Goal: Task Accomplishment & Management: Use online tool/utility

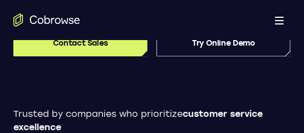
scroll to position [250, 0]
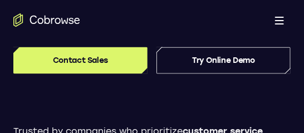
click at [220, 71] on link "Try Online Demo" at bounding box center [224, 60] width 134 height 27
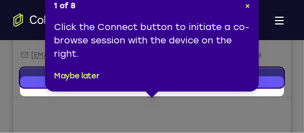
scroll to position [256, 0]
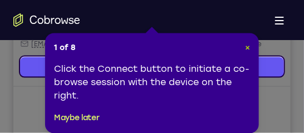
click at [246, 45] on span "×" at bounding box center [247, 47] width 5 height 9
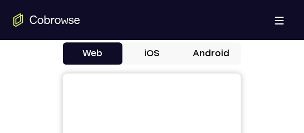
scroll to position [526, 0]
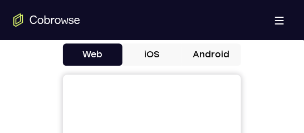
click at [219, 52] on button "Android" at bounding box center [212, 54] width 60 height 22
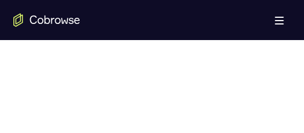
scroll to position [815, 0]
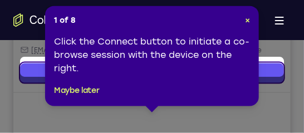
scroll to position [256, 0]
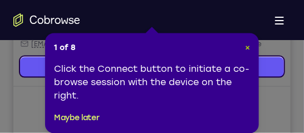
click at [246, 47] on span "×" at bounding box center [247, 47] width 5 height 9
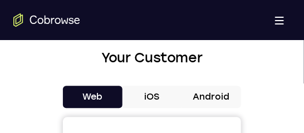
click at [229, 95] on button "Android" at bounding box center [212, 97] width 60 height 22
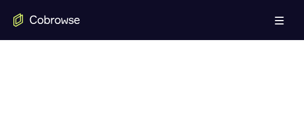
scroll to position [696, 0]
